Goal: Information Seeking & Learning: Learn about a topic

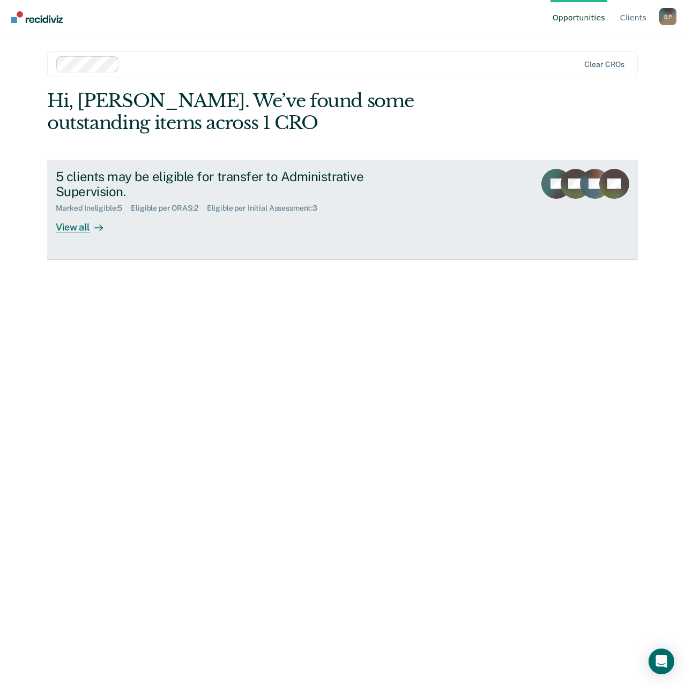
click at [73, 232] on div "View all" at bounding box center [86, 223] width 60 height 21
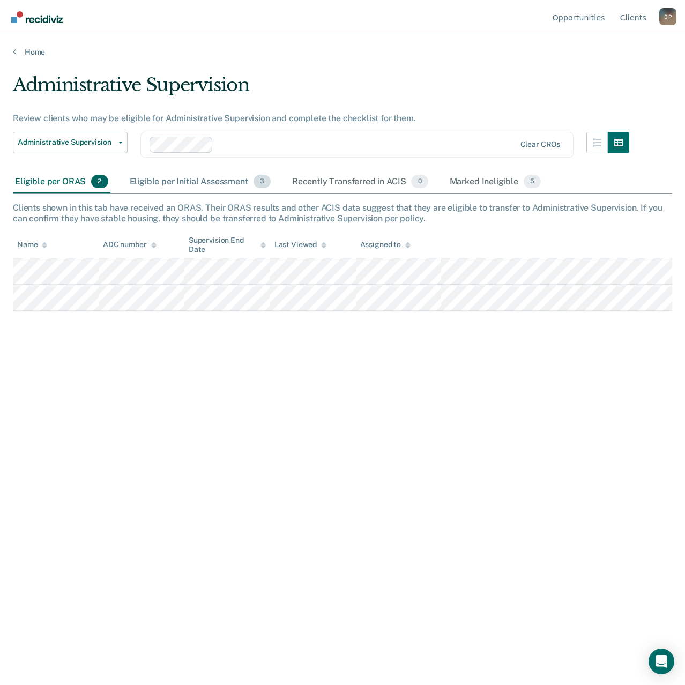
click at [202, 179] on div "Eligible per Initial Assessment 3" at bounding box center [200, 183] width 145 height 24
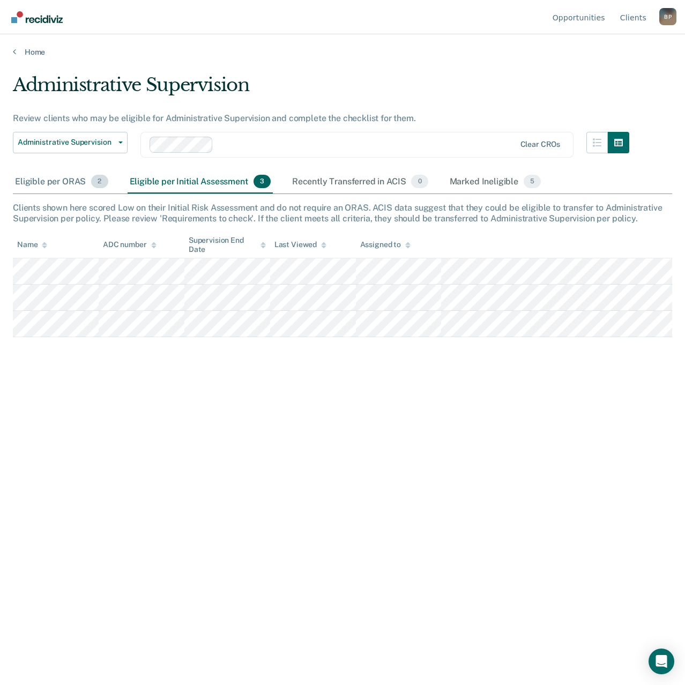
click at [44, 182] on div "Eligible per ORAS 2" at bounding box center [62, 183] width 98 height 24
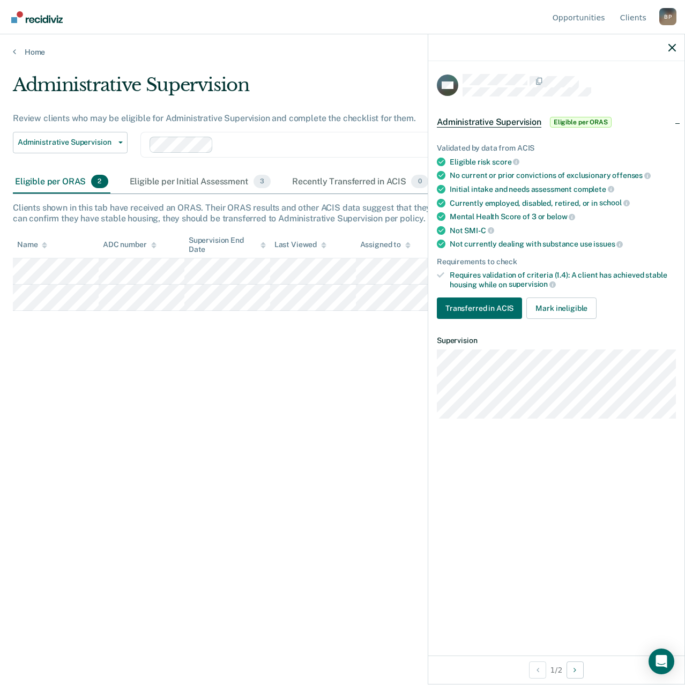
click at [338, 341] on div "Administrative Supervision Review clients who may be eligible for Administrativ…" at bounding box center [343, 339] width 660 height 531
click at [209, 371] on div "Administrative Supervision Review clients who may be eligible for Administrativ…" at bounding box center [343, 339] width 660 height 531
click at [115, 359] on div "Administrative Supervision Review clients who may be eligible for Administrativ…" at bounding box center [343, 339] width 660 height 531
